Goal: Information Seeking & Learning: Learn about a topic

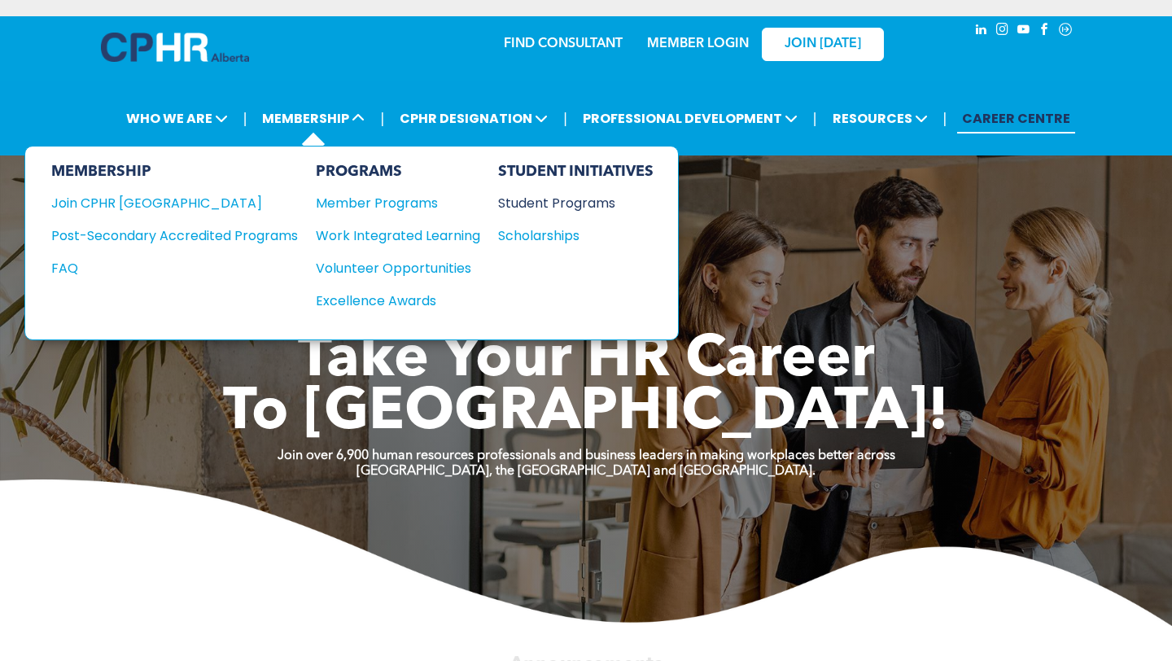
click at [531, 199] on div "Student Programs" at bounding box center [568, 203] width 140 height 20
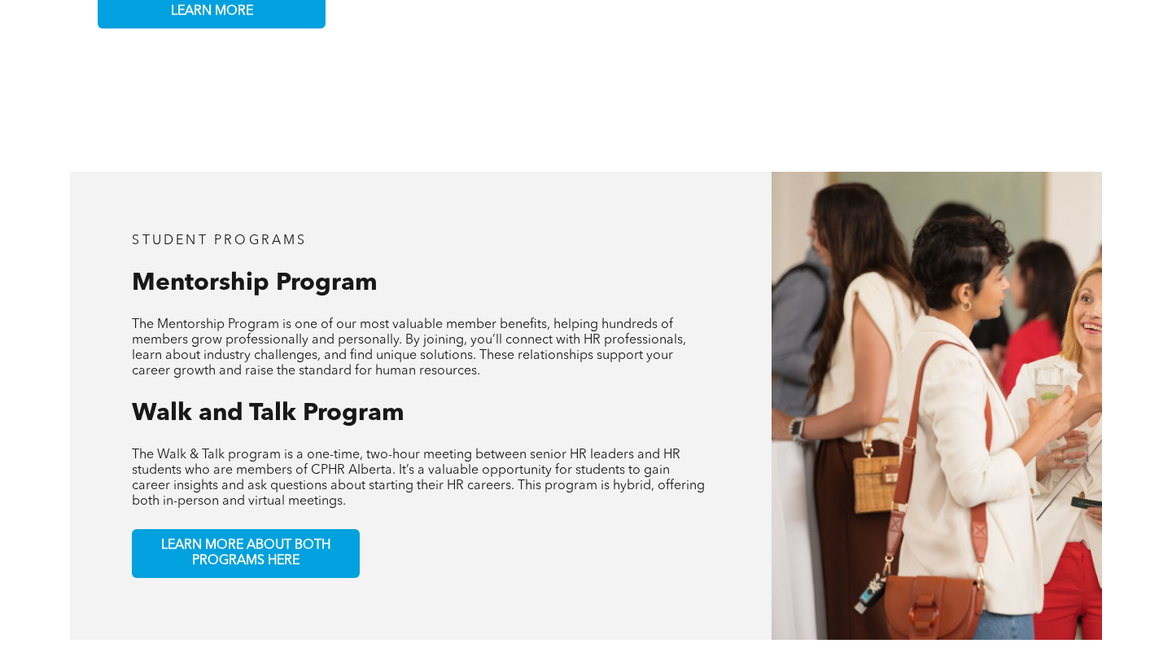
scroll to position [662, 0]
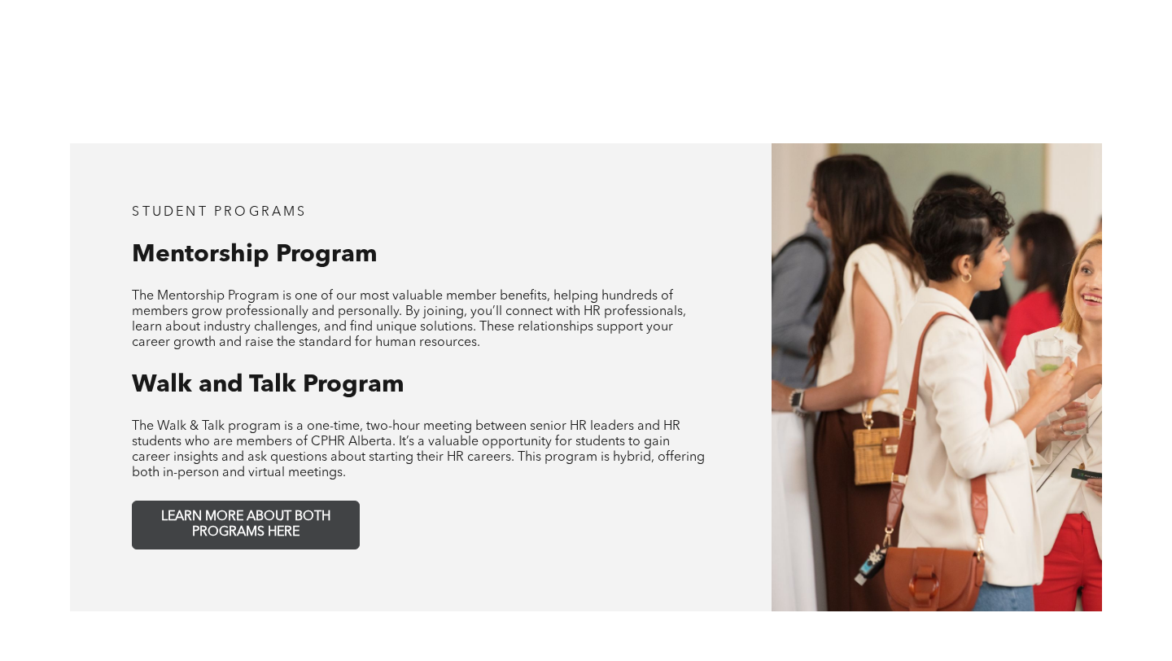
click at [233, 517] on span "LEARN MORE ABOUT BOTH PROGRAMS HERE" at bounding box center [245, 524] width 215 height 31
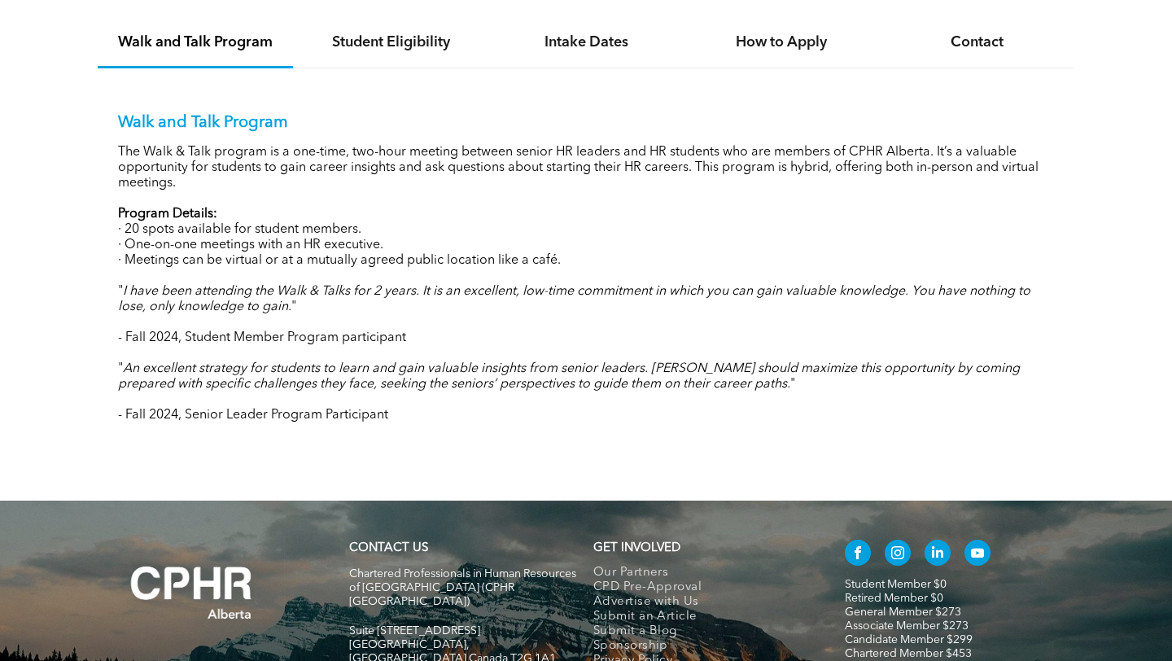
scroll to position [1607, 0]
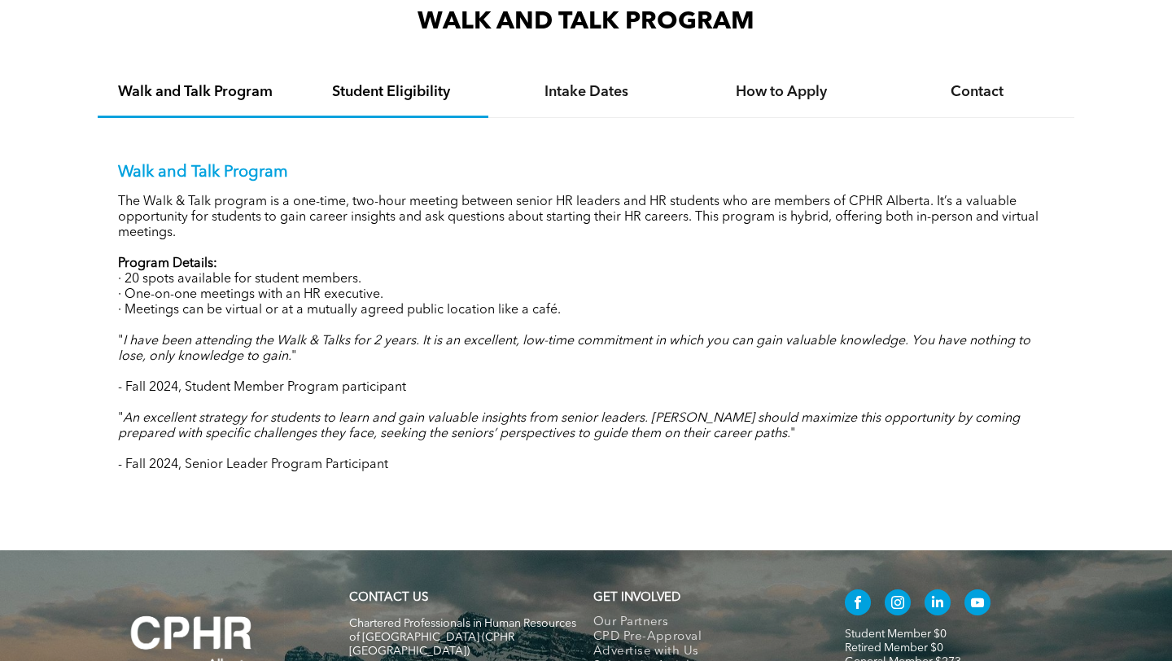
click at [369, 75] on div "Student Eligibility" at bounding box center [390, 93] width 195 height 50
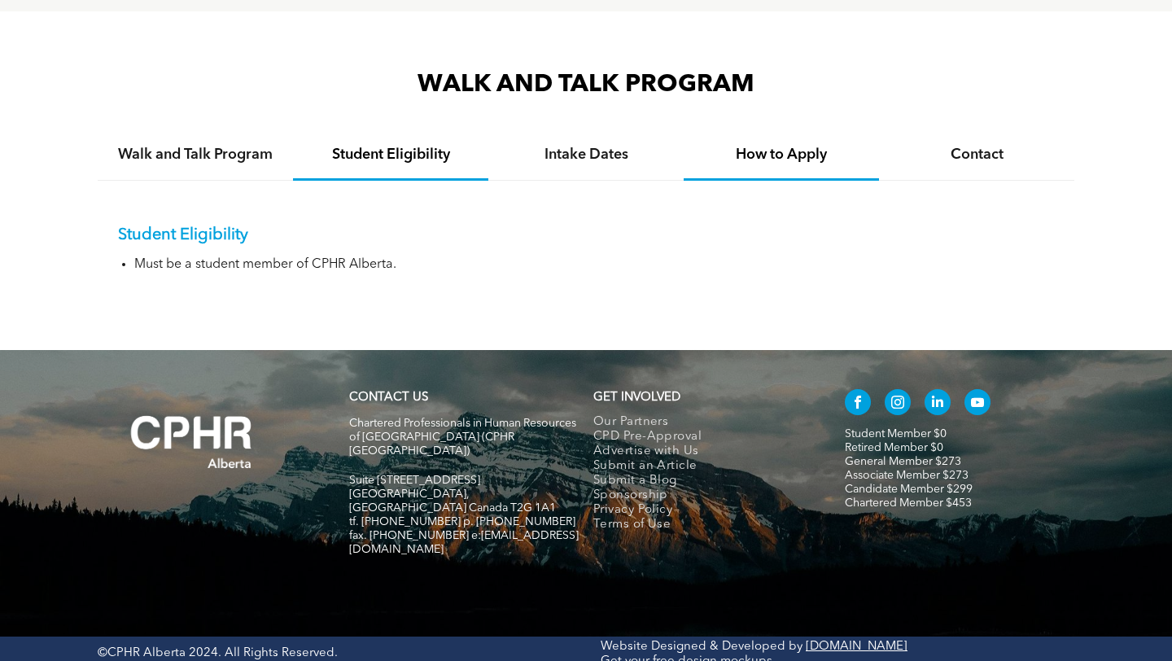
click at [807, 138] on div "How to Apply" at bounding box center [780, 156] width 195 height 50
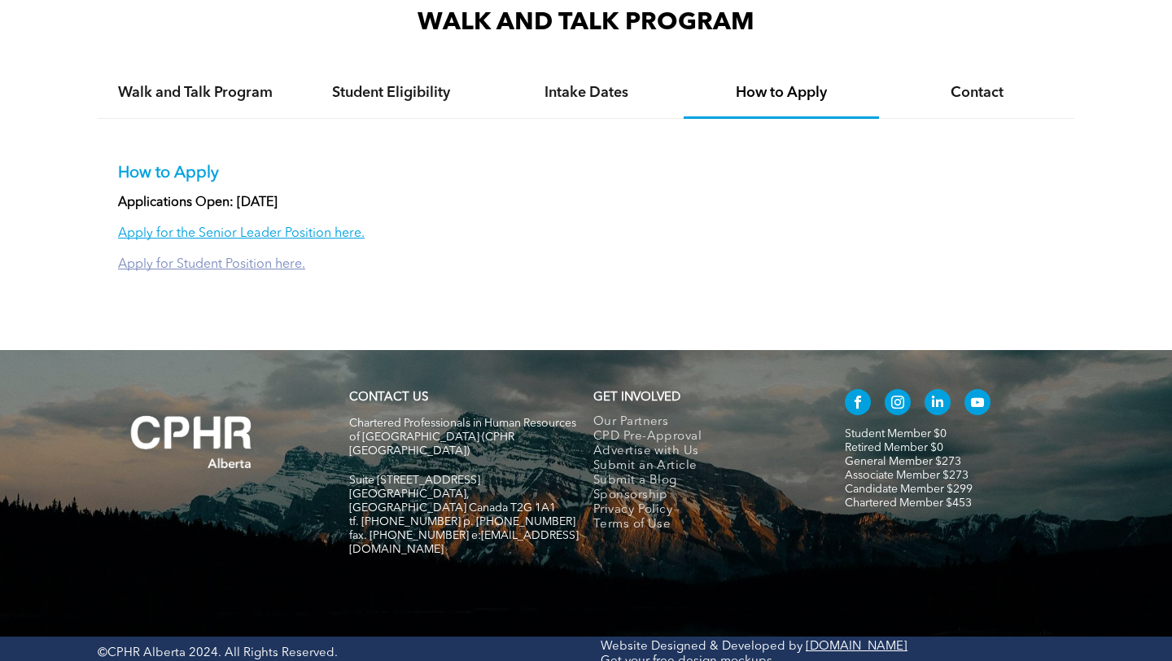
click at [230, 264] on link "Apply for Student Position here." at bounding box center [211, 264] width 187 height 13
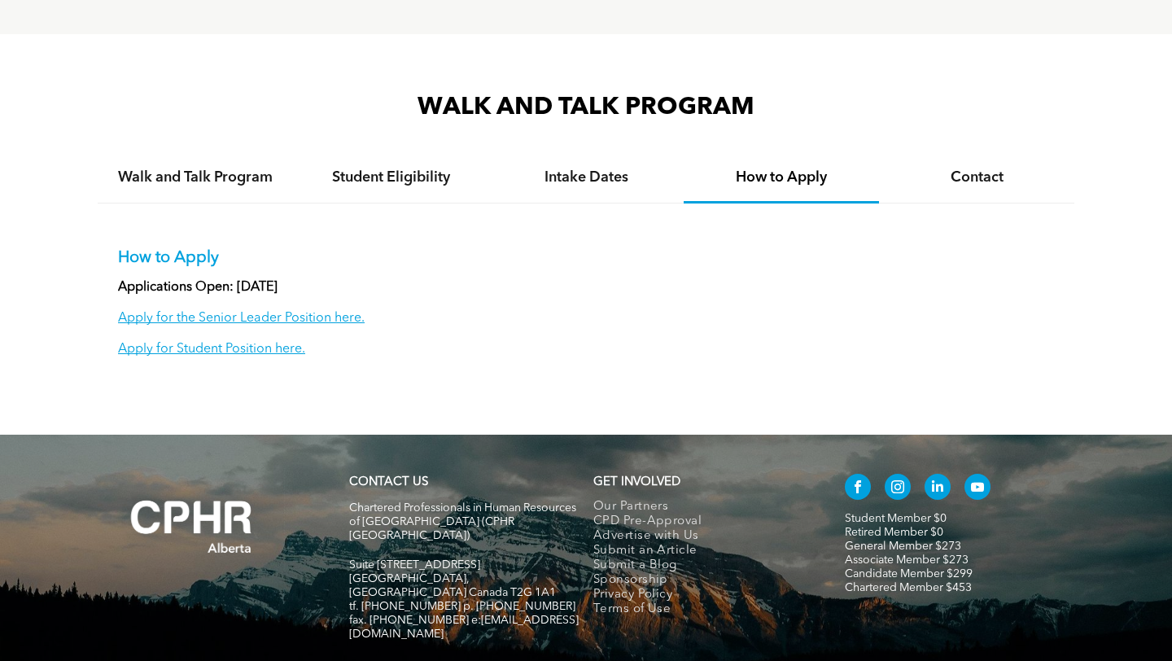
scroll to position [1432, 0]
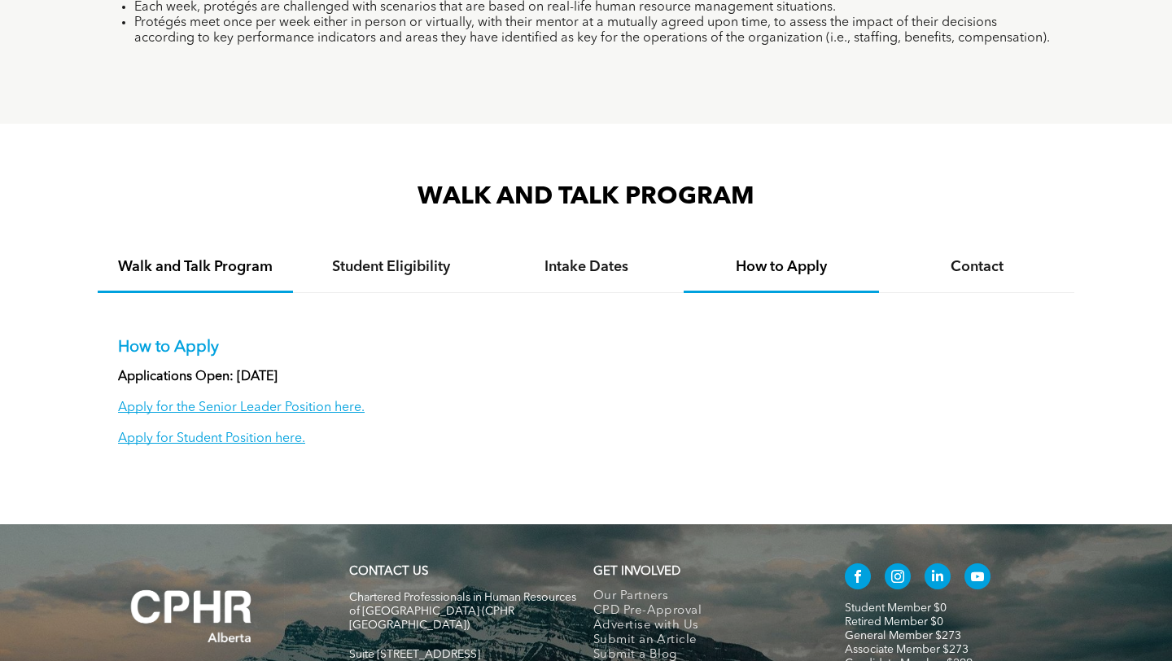
click at [212, 248] on div "Walk and Talk Program" at bounding box center [195, 268] width 195 height 50
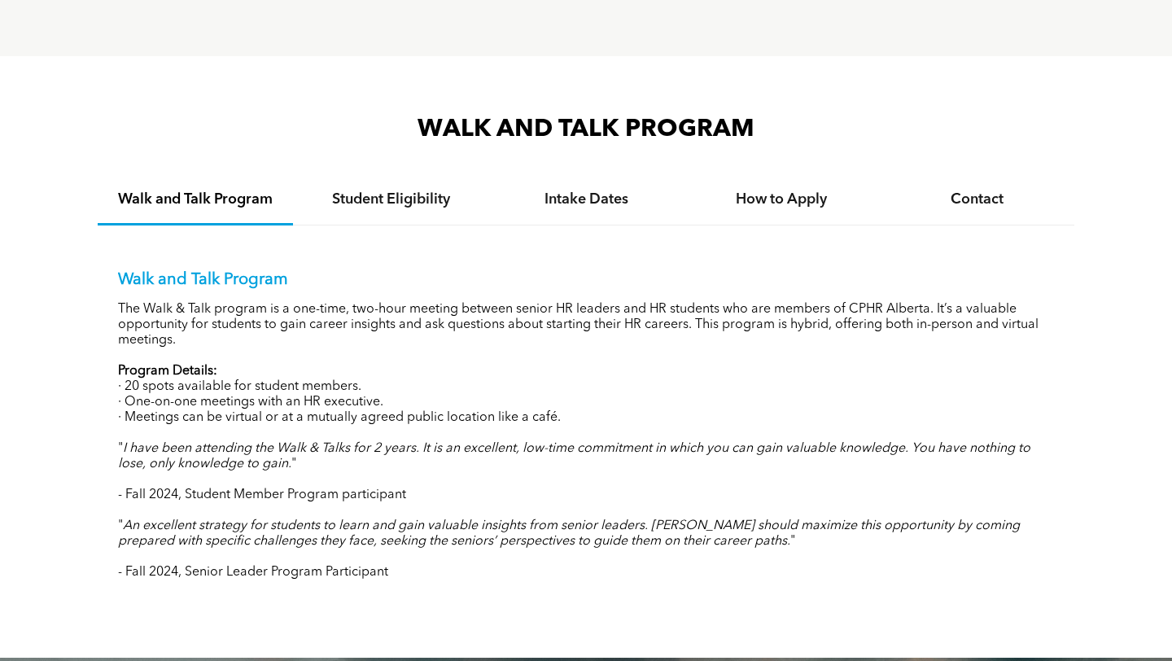
scroll to position [1490, 0]
